Goal: Information Seeking & Learning: Learn about a topic

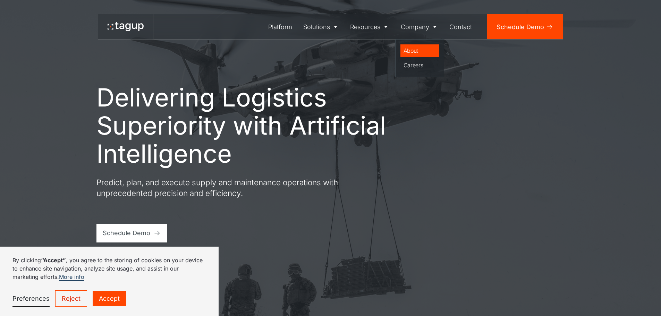
click at [413, 49] on div "About" at bounding box center [420, 51] width 33 height 8
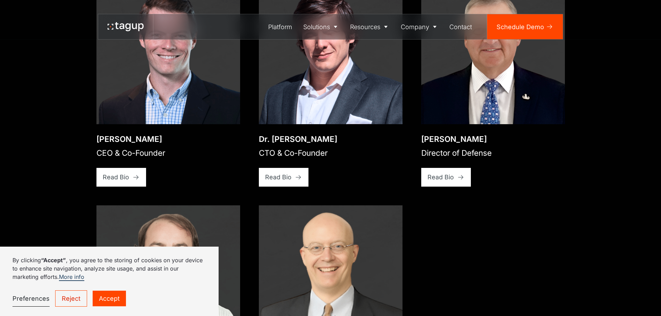
scroll to position [1180, 0]
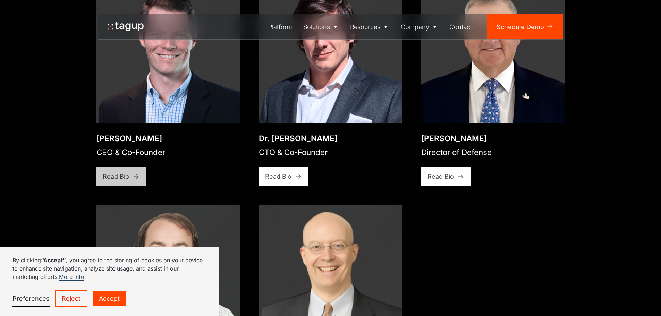
click at [129, 167] on link "Read Bio" at bounding box center [121, 176] width 50 height 19
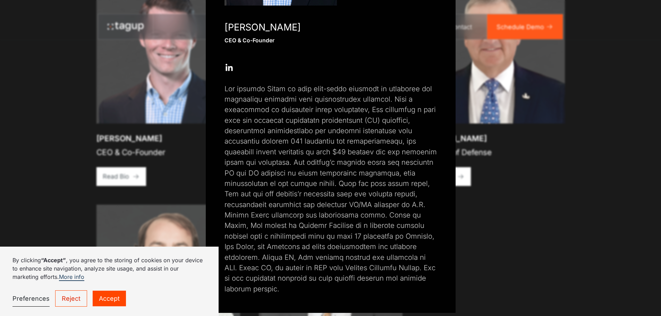
scroll to position [156, 0]
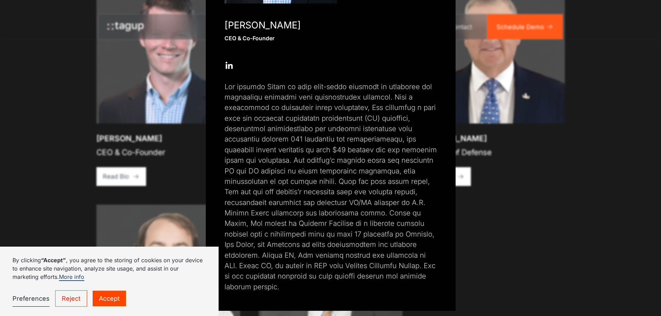
click at [607, 113] on div "Close popup Jon Garrity CEO & Co-Founder Open Open Twitter profile Send Email O…" at bounding box center [330, 158] width 661 height 316
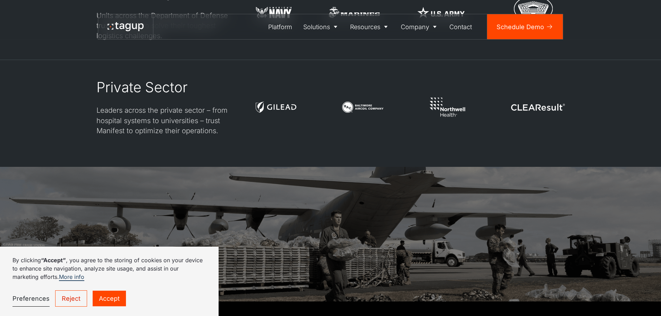
scroll to position [2190, 0]
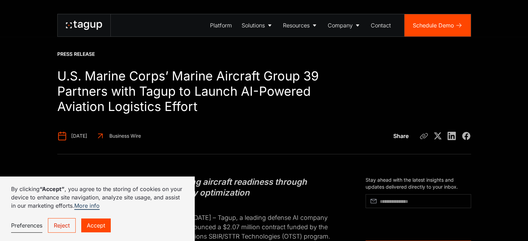
scroll to position [2, 0]
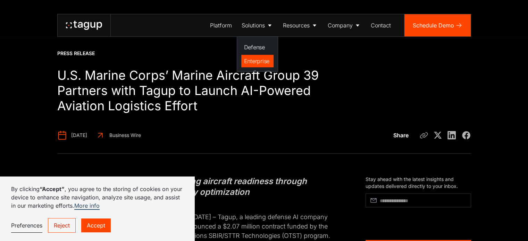
click at [252, 59] on div "Enterprise" at bounding box center [257, 61] width 27 height 8
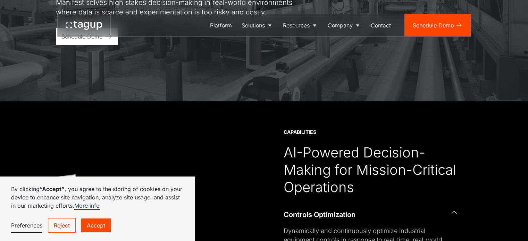
scroll to position [141, 0]
